Goal: Contribute content

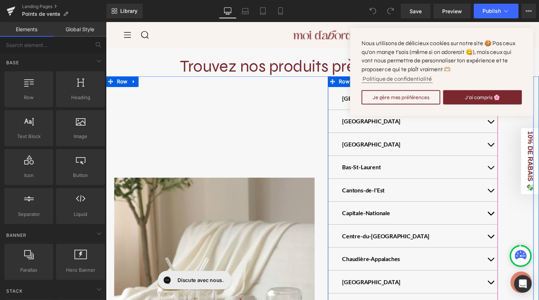
click at [500, 126] on span "button" at bounding box center [500, 126] width 0 height 0
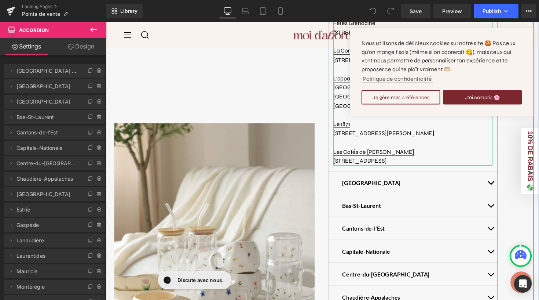
scroll to position [214, 0]
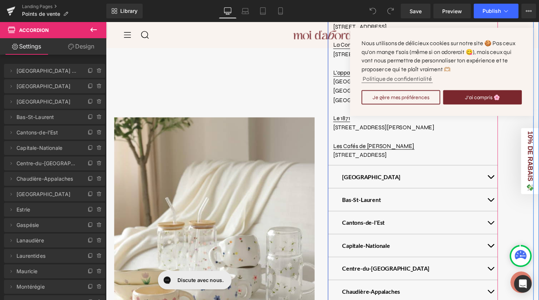
click at [497, 169] on button "button" at bounding box center [500, 180] width 15 height 23
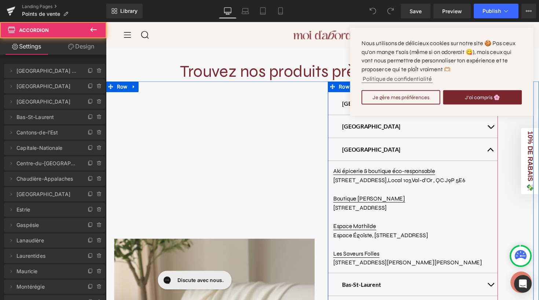
scroll to position [37, 0]
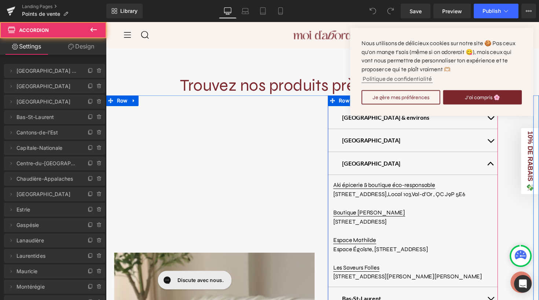
click at [494, 167] on button "button" at bounding box center [500, 166] width 15 height 23
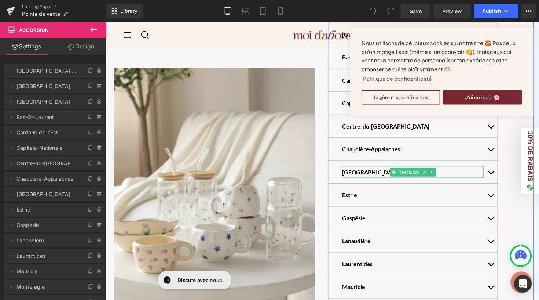
scroll to position [175, 0]
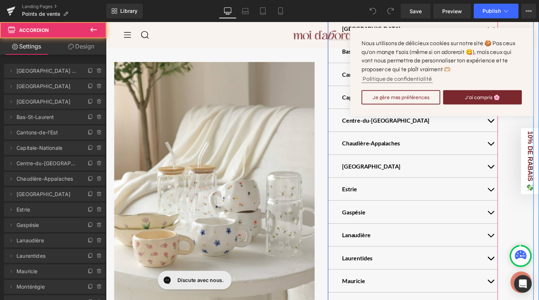
click at [497, 238] on button "button" at bounding box center [500, 239] width 15 height 23
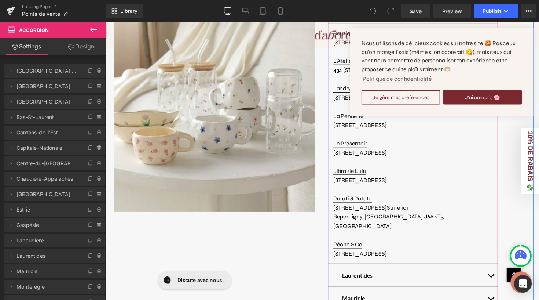
scroll to position [421, 0]
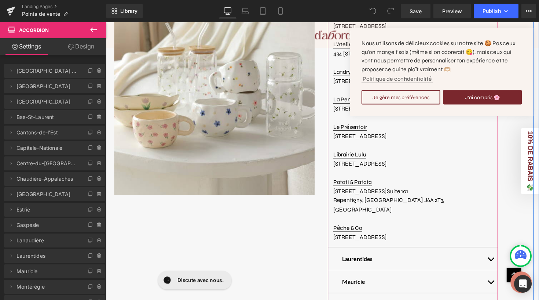
click at [496, 255] on button "button" at bounding box center [500, 263] width 15 height 23
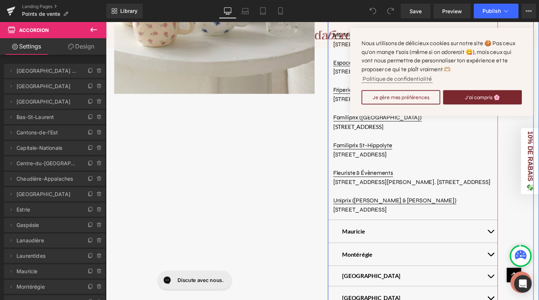
scroll to position [610, 0]
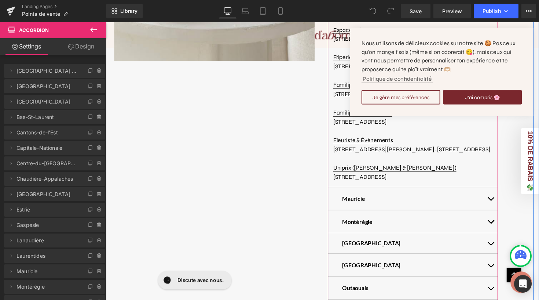
click at [495, 208] on button "button" at bounding box center [500, 202] width 15 height 23
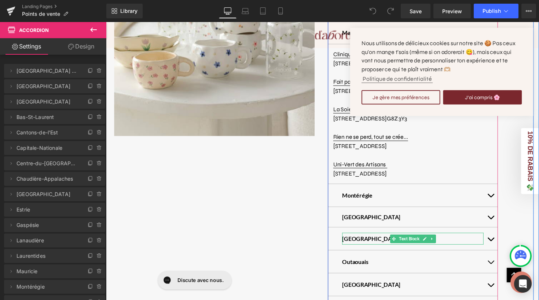
scroll to position [460, 0]
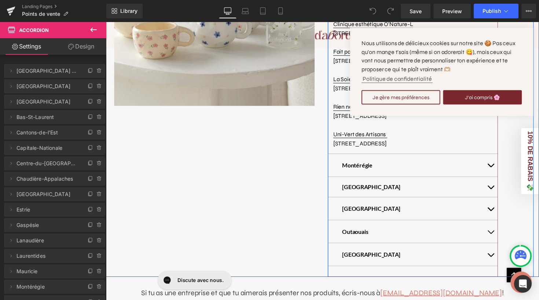
click at [498, 255] on button "button" at bounding box center [500, 259] width 15 height 23
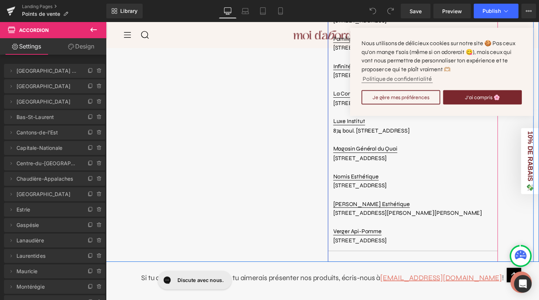
scroll to position [749, 0]
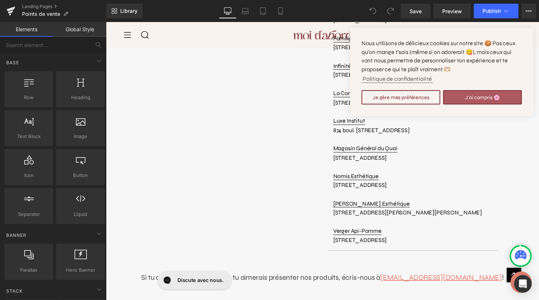
click at [459, 95] on button "J'ai compris 🌸" at bounding box center [491, 99] width 81 height 15
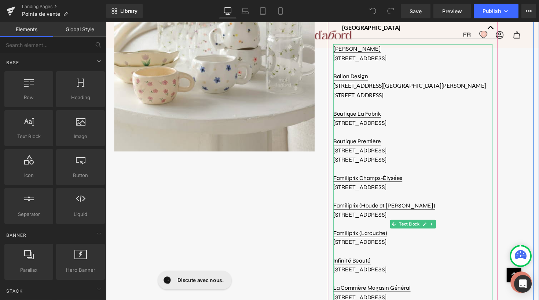
scroll to position [470, 0]
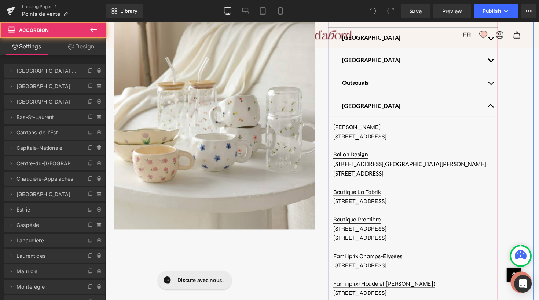
click at [500, 110] on span "button" at bounding box center [500, 110] width 0 height 0
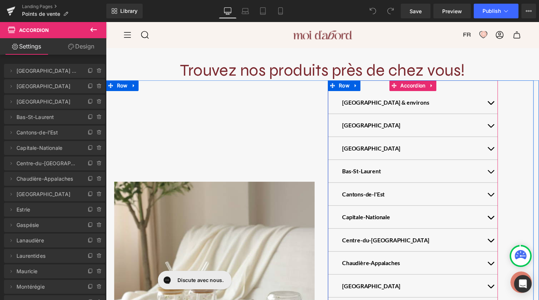
scroll to position [72, 0]
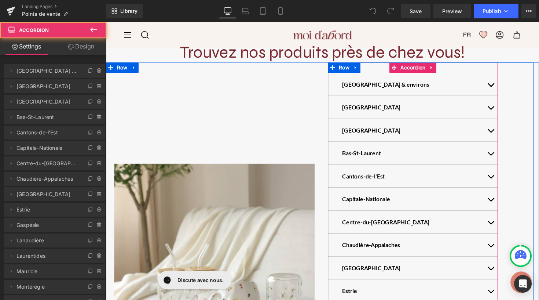
click at [498, 107] on button "button" at bounding box center [500, 109] width 15 height 23
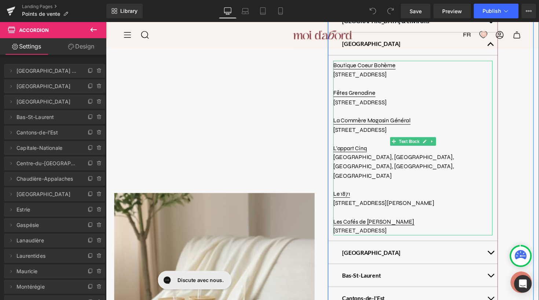
scroll to position [116, 0]
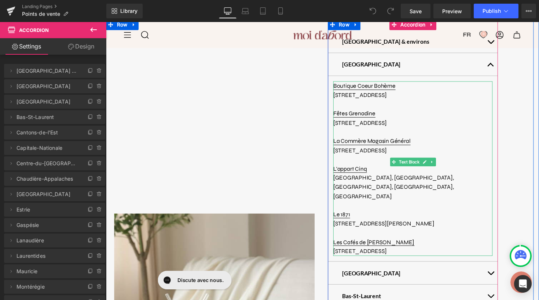
click at [443, 224] on span "[STREET_ADDRESS][PERSON_NAME]" at bounding box center [391, 227] width 104 height 7
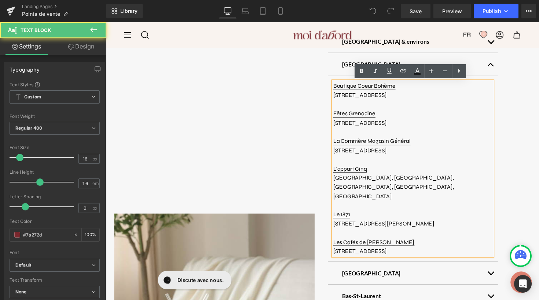
click at [454, 252] on p "[STREET_ADDRESS]" at bounding box center [420, 257] width 163 height 10
click at [439, 223] on p "[STREET_ADDRESS][PERSON_NAME]" at bounding box center [420, 228] width 163 height 10
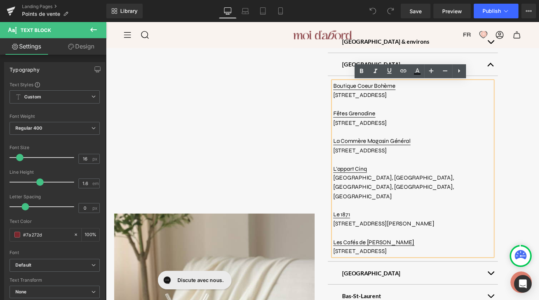
click at [455, 252] on p "[STREET_ADDRESS]" at bounding box center [420, 257] width 163 height 10
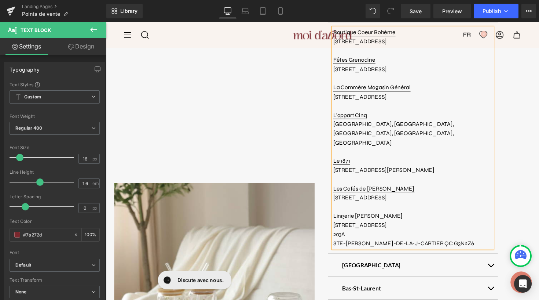
scroll to position [203, 0]
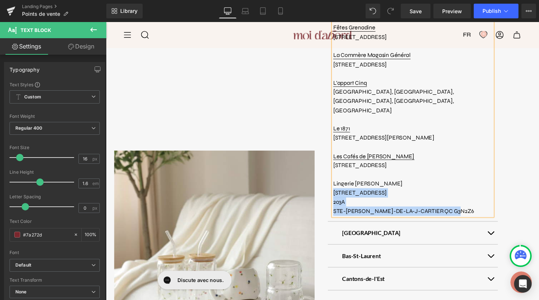
drag, startPoint x: 476, startPoint y: 202, endPoint x: 338, endPoint y: 180, distance: 140.0
click at [339, 180] on div "Boutique Coeur Bohème [STREET_ADDRESS][GEOGRAPHIC_DATA] [STREET_ADDRESS] [GEOGR…" at bounding box center [420, 107] width 163 height 225
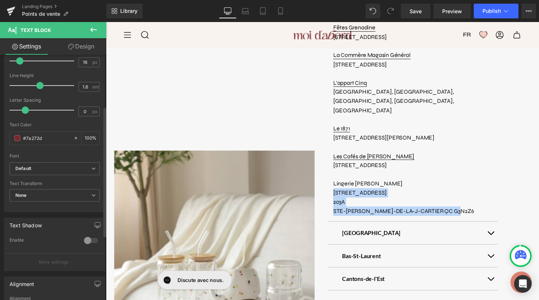
scroll to position [97, 0]
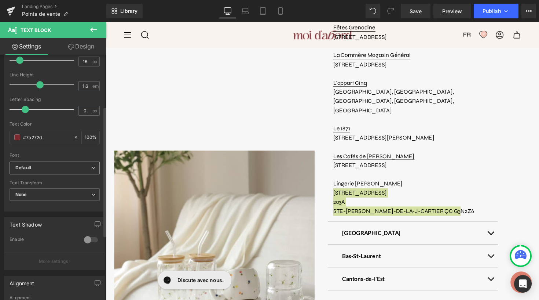
click at [65, 166] on b "Default" at bounding box center [53, 168] width 76 height 6
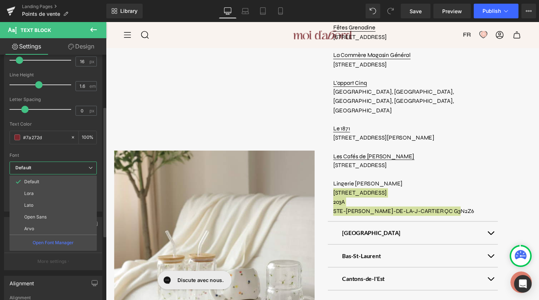
click at [65, 166] on b "Default" at bounding box center [51, 168] width 73 height 6
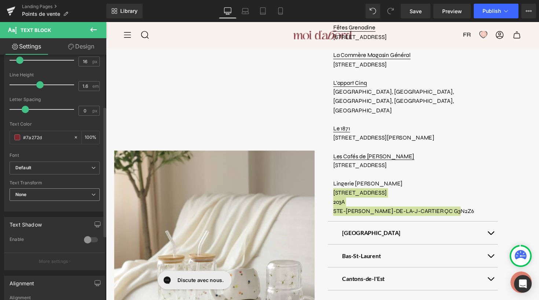
click at [66, 192] on span "None" at bounding box center [55, 194] width 90 height 13
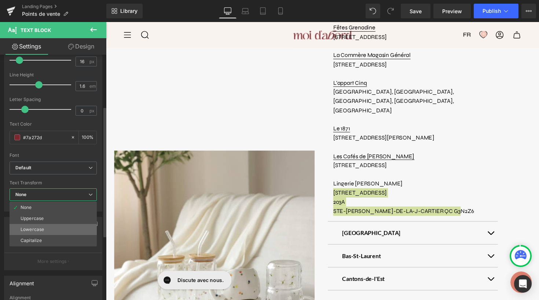
click at [55, 229] on li "Lowercase" at bounding box center [53, 229] width 87 height 11
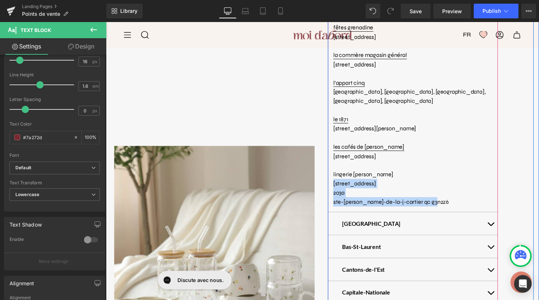
click at [340, 196] on p "203A" at bounding box center [420, 197] width 163 height 10
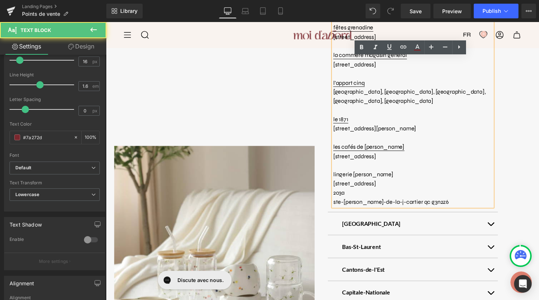
click at [339, 193] on span "203A" at bounding box center [345, 196] width 12 height 7
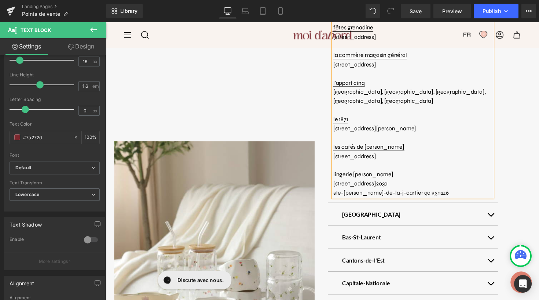
click at [339, 192] on div "Boutique Coeur Bohème [STREET_ADDRESS][GEOGRAPHIC_DATA] [STREET_ADDRESS] [GEOGR…" at bounding box center [420, 98] width 163 height 206
click at [354, 184] on span "[STREET_ADDRESS]" at bounding box center [361, 187] width 44 height 7
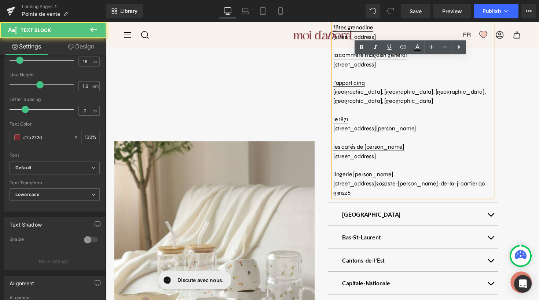
click at [395, 184] on span "203A" at bounding box center [389, 187] width 12 height 7
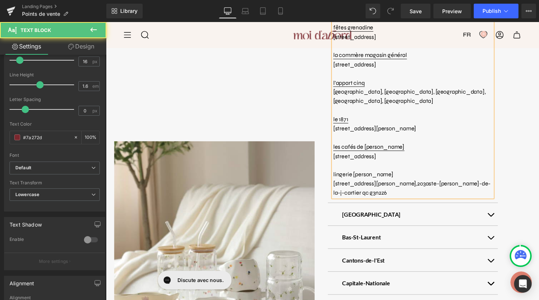
click at [425, 184] on span "203A" at bounding box center [431, 187] width 12 height 7
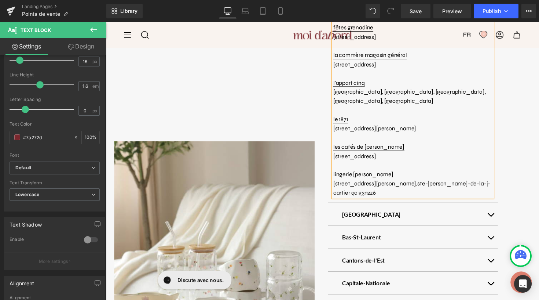
click at [401, 184] on span "[STREET_ADDRESS][PERSON_NAME]," at bounding box center [382, 187] width 86 height 7
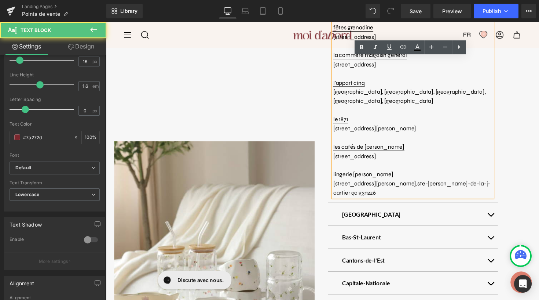
click at [457, 184] on span "STE-[PERSON_NAME]-DE-LA-J-CARTIER QC G3N2Z6" at bounding box center [419, 192] width 161 height 17
click at [475, 184] on span "STE-[PERSON_NAME]-DE-LA-J-CARTIER QC G3N2Z6" at bounding box center [419, 192] width 161 height 17
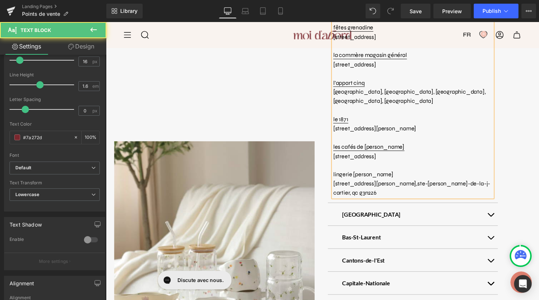
click at [482, 184] on span "STE-[PERSON_NAME]-DE-LA-J-CARTIER, QC G3N2Z6" at bounding box center [419, 192] width 161 height 17
click at [456, 184] on span "STE-[PERSON_NAME]-DE-LA-[PERSON_NAME], [GEOGRAPHIC_DATA], G3N2Z6" at bounding box center [417, 192] width 157 height 17
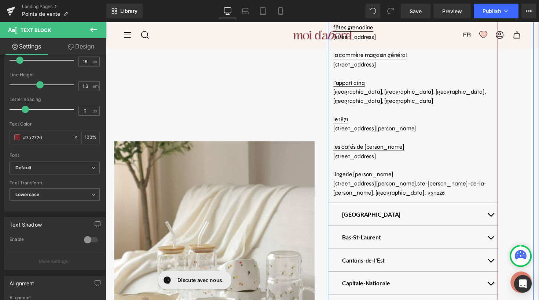
click at [432, 197] on article "Boutique Coeur Bohème [STREET_ADDRESS][GEOGRAPHIC_DATA] [STREET_ADDRESS] [GEOGR…" at bounding box center [420, 98] width 174 height 218
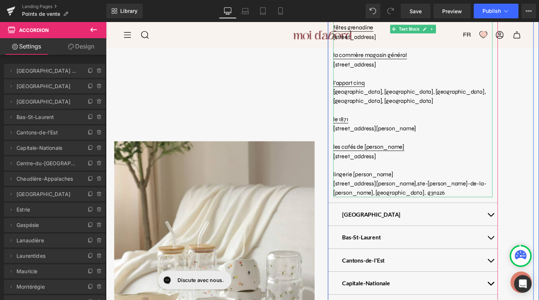
click at [353, 184] on span "[STREET_ADDRESS][PERSON_NAME]," at bounding box center [382, 187] width 86 height 7
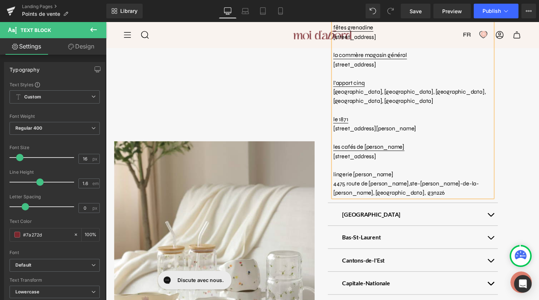
click at [401, 192] on p "[STREET_ADDRESS][PERSON_NAME][PERSON_NAME][PERSON_NAME]" at bounding box center [420, 192] width 163 height 19
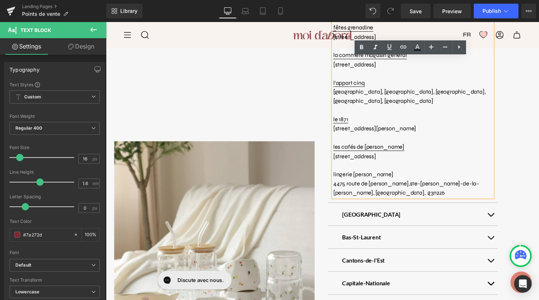
click at [339, 175] on span "Lingerie [PERSON_NAME]" at bounding box center [370, 178] width 62 height 7
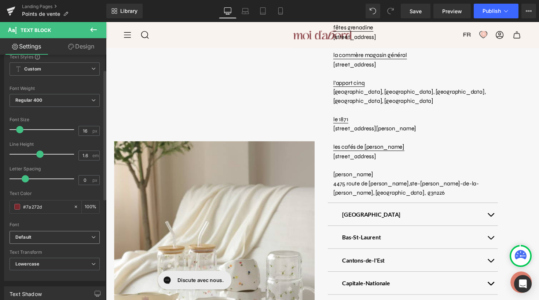
scroll to position [31, 0]
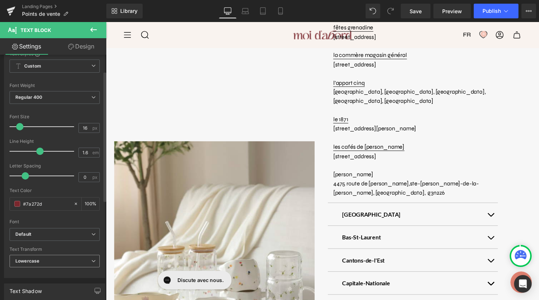
click at [72, 262] on span "Lowercase" at bounding box center [55, 261] width 90 height 13
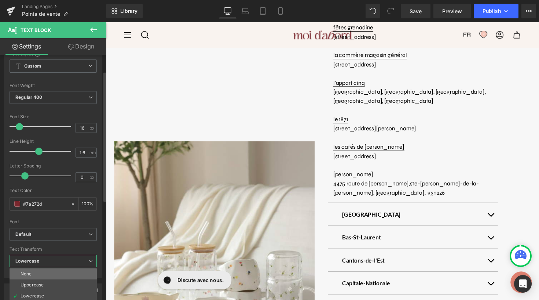
click at [58, 274] on li "None" at bounding box center [53, 273] width 87 height 11
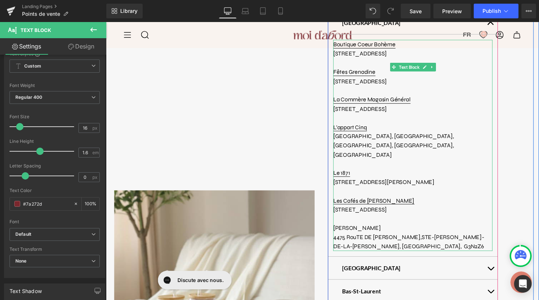
scroll to position [233, 0]
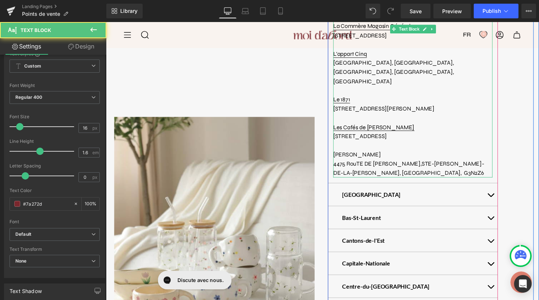
click at [429, 162] on p "[STREET_ADDRESS][PERSON_NAME][PERSON_NAME][PERSON_NAME]" at bounding box center [420, 171] width 163 height 19
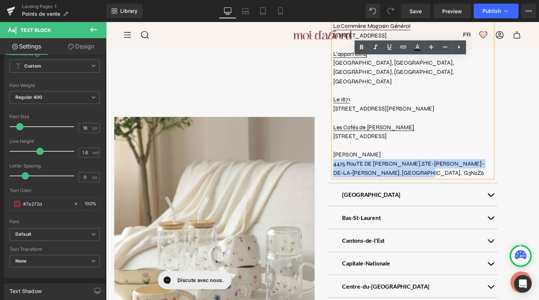
drag, startPoint x: 429, startPoint y: 162, endPoint x: 337, endPoint y: 153, distance: 92.1
click at [339, 153] on div "Boutique Coeur Bohème [STREET_ADDRESS][GEOGRAPHIC_DATA] [STREET_ADDRESS] [GEOGR…" at bounding box center [420, 73] width 163 height 216
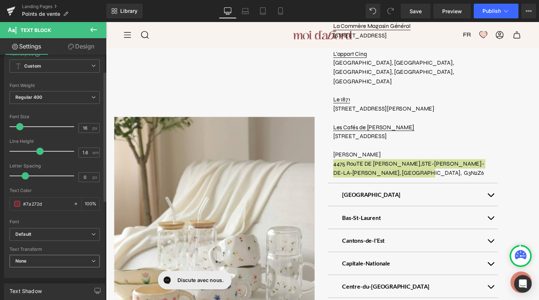
click at [51, 256] on span "None" at bounding box center [55, 261] width 90 height 13
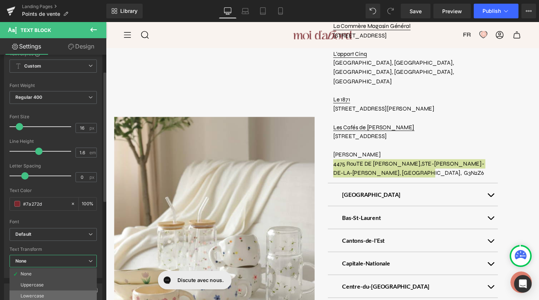
click at [42, 295] on div "Lowercase" at bounding box center [32, 295] width 23 height 5
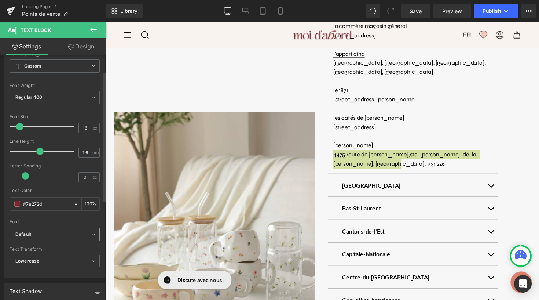
click at [59, 231] on b "Default" at bounding box center [53, 234] width 76 height 6
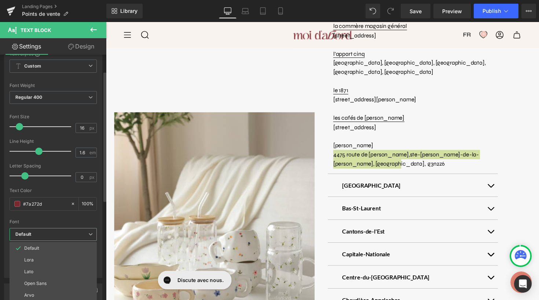
click at [51, 222] on div "Font" at bounding box center [53, 221] width 87 height 5
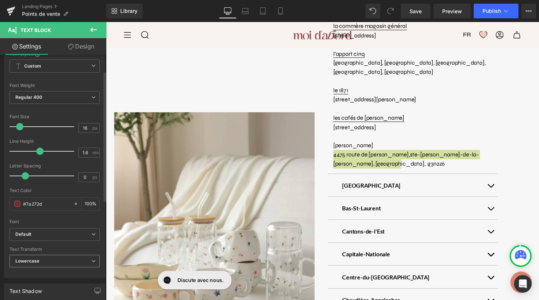
click at [46, 259] on span "Lowercase" at bounding box center [55, 261] width 90 height 13
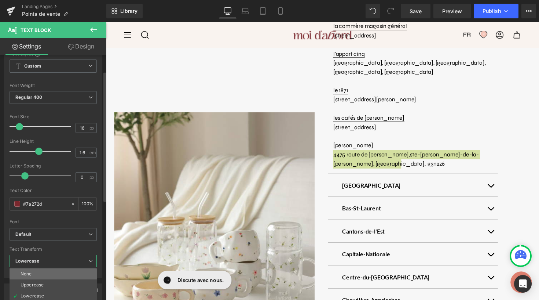
click at [50, 272] on li "None" at bounding box center [53, 273] width 87 height 11
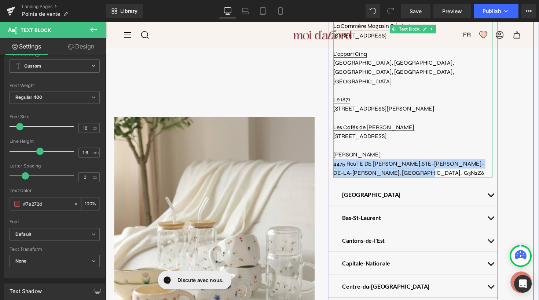
click at [438, 162] on p "[STREET_ADDRESS][PERSON_NAME][PERSON_NAME][PERSON_NAME]" at bounding box center [420, 171] width 163 height 19
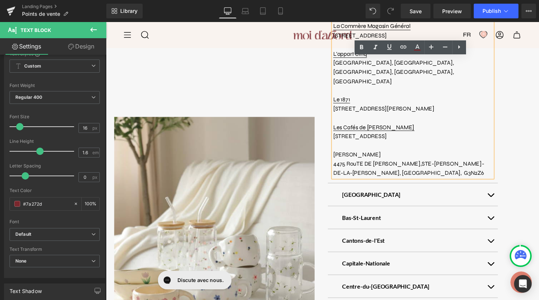
click at [369, 164] on span "4475 RouTE DE [PERSON_NAME]," at bounding box center [384, 167] width 91 height 7
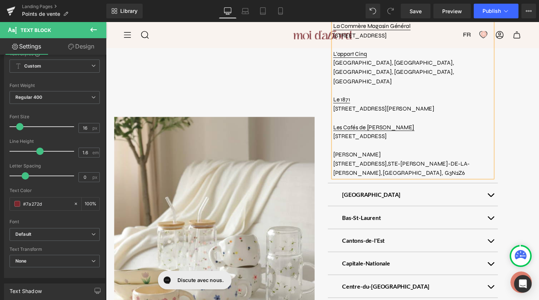
click at [379, 164] on span "[STREET_ADDRESS]," at bounding box center [367, 167] width 56 height 7
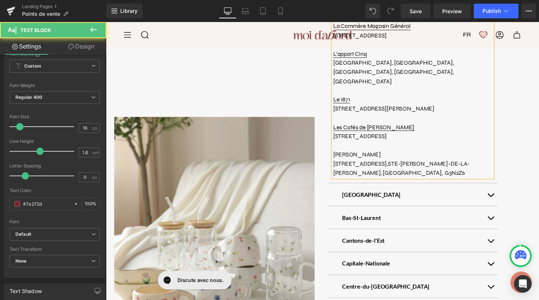
drag, startPoint x: 452, startPoint y: 153, endPoint x: 410, endPoint y: 153, distance: 41.4
click at [395, 164] on span "[STREET_ADDRESS]," at bounding box center [367, 167] width 56 height 7
drag, startPoint x: 413, startPoint y: 153, endPoint x: 386, endPoint y: 161, distance: 28.2
click at [386, 164] on span "STE-[PERSON_NAME]-DE-LA-[PERSON_NAME], [GEOGRAPHIC_DATA], G3N2Z6" at bounding box center [409, 172] width 140 height 17
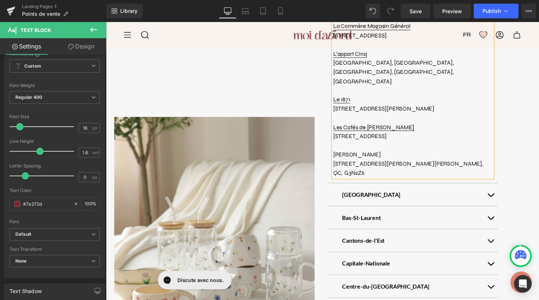
click at [340, 164] on span "[STREET_ADDRESS][PERSON_NAME][PERSON_NAME]" at bounding box center [415, 167] width 153 height 7
click at [468, 164] on span "[STREET_ADDRESS][PERSON_NAME][PERSON_NAME]" at bounding box center [415, 167] width 153 height 7
click at [339, 154] on span "[PERSON_NAME]" at bounding box center [363, 157] width 49 height 7
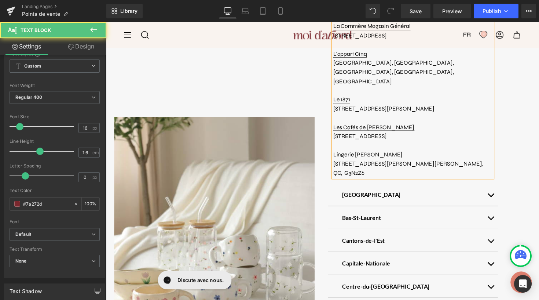
drag, startPoint x: 401, startPoint y: 146, endPoint x: 334, endPoint y: 144, distance: 67.1
click at [334, 144] on article "Boutique Coeur Bohème [STREET_ADDRESS][GEOGRAPHIC_DATA] [STREET_ADDRESS] [GEOGR…" at bounding box center [420, 73] width 174 height 227
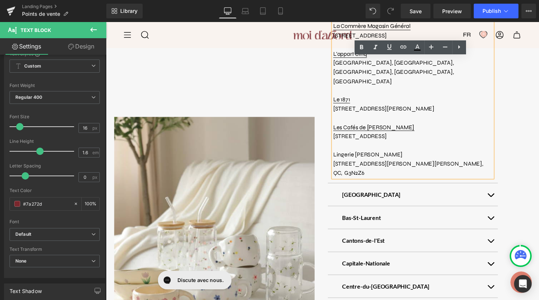
copy span "Lingerie [PERSON_NAME]"
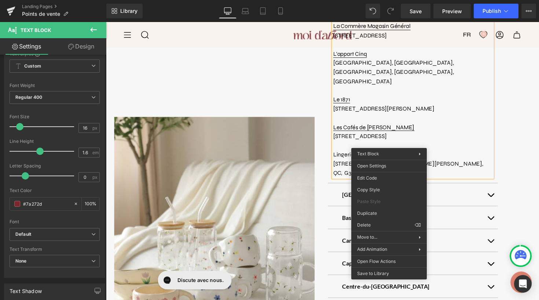
click at [410, 153] on p "Lingerie [PERSON_NAME]" at bounding box center [420, 158] width 163 height 10
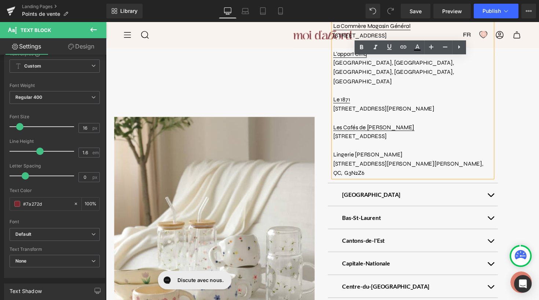
drag, startPoint x: 412, startPoint y: 144, endPoint x: 331, endPoint y: 144, distance: 80.7
click at [331, 144] on div "[GEOGRAPHIC_DATA] & environs Text Block Boutique Moi d’abord [STREET_ADDRESS][P…" at bounding box center [439, 248] width 222 height 693
click at [403, 48] on icon at bounding box center [403, 47] width 9 height 9
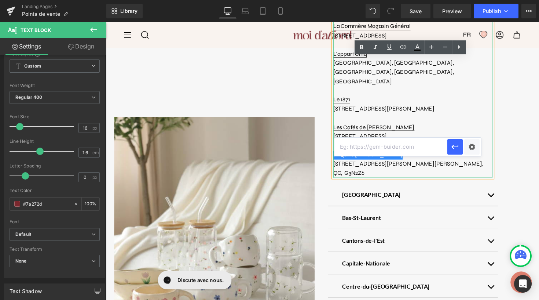
click at [358, 147] on input "text" at bounding box center [390, 147] width 113 height 18
paste input "[URL][DOMAIN_NAME]"
type input "[URL][DOMAIN_NAME]"
click at [457, 147] on icon "button" at bounding box center [455, 146] width 9 height 9
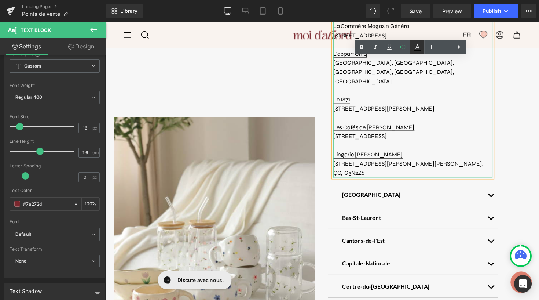
click at [418, 46] on icon at bounding box center [418, 46] width 4 height 4
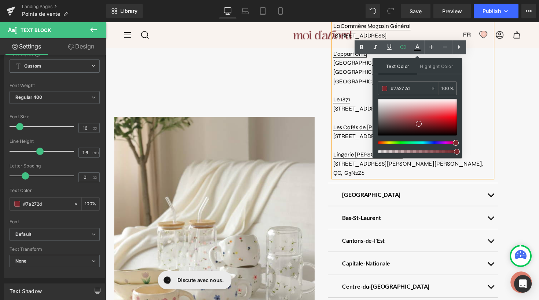
click at [512, 132] on div "[GEOGRAPHIC_DATA] & environs Text Block Boutique Moi d’abord [STREET_ADDRESS][P…" at bounding box center [438, 248] width 211 height 693
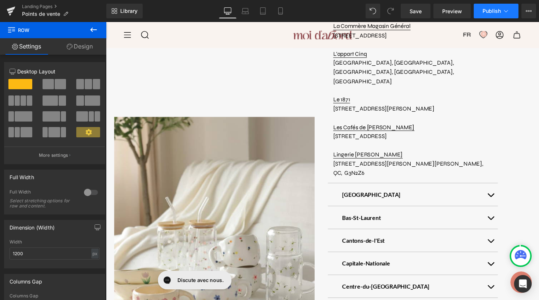
click at [489, 8] on span "Publish" at bounding box center [492, 11] width 18 height 6
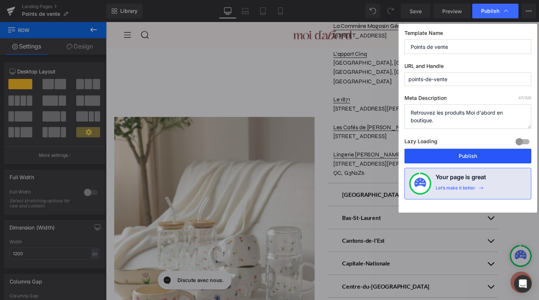
click at [461, 152] on button "Publish" at bounding box center [468, 156] width 127 height 15
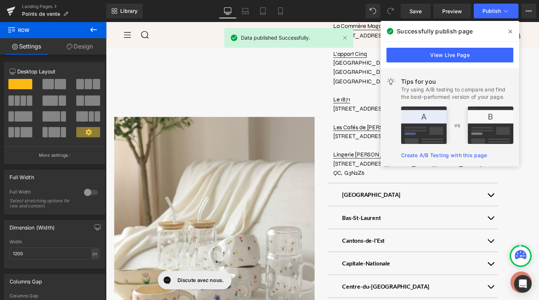
click at [510, 34] on icon at bounding box center [511, 32] width 4 height 6
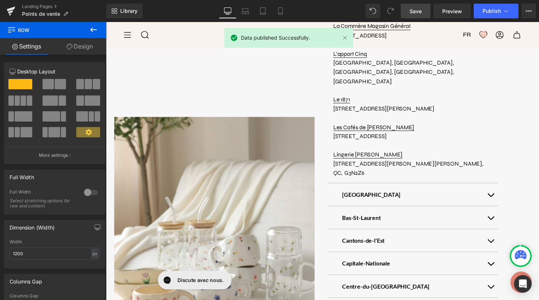
click at [419, 12] on span "Save" at bounding box center [416, 11] width 12 height 8
